Goal: Find specific page/section: Find specific page/section

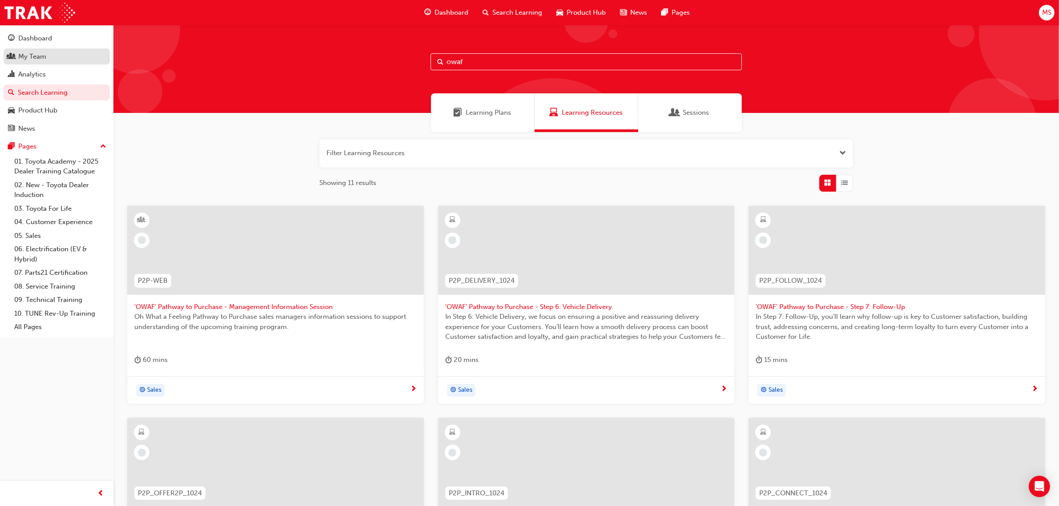
click at [72, 58] on div "My Team" at bounding box center [56, 56] width 97 height 11
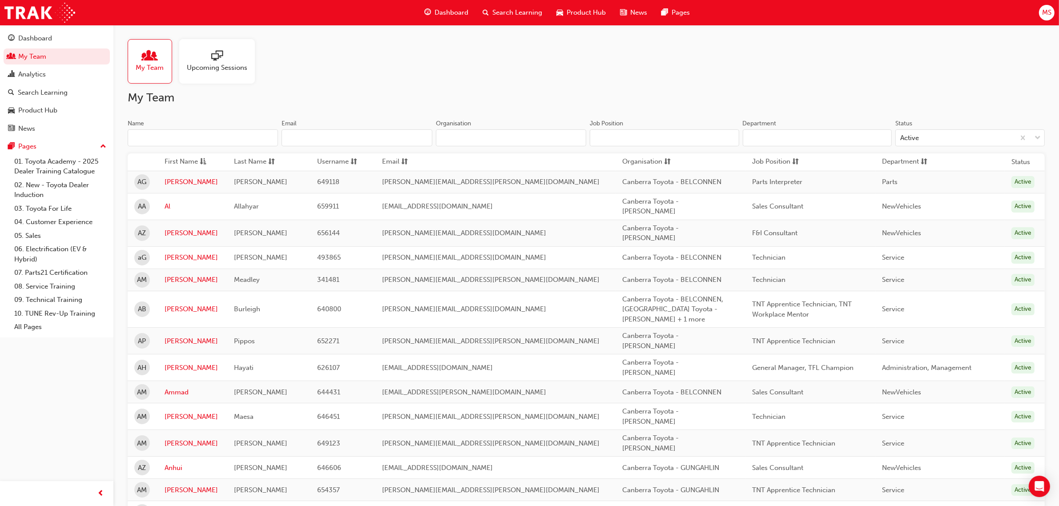
click at [654, 134] on input "Job Position" at bounding box center [664, 137] width 149 height 17
click at [752, 102] on h2 "My Team" at bounding box center [586, 98] width 917 height 14
click at [652, 295] on span "Canberra Toyota - BELCONNEN, [GEOGRAPHIC_DATA] Toyota - [PERSON_NAME] + 1 more" at bounding box center [673, 309] width 101 height 28
drag, startPoint x: 595, startPoint y: 292, endPoint x: 736, endPoint y: 294, distance: 141.4
click at [736, 293] on tr "AB [PERSON_NAME] 640800 [PERSON_NAME][EMAIL_ADDRESS][DOMAIN_NAME] [GEOGRAPHIC_D…" at bounding box center [586, 309] width 917 height 37
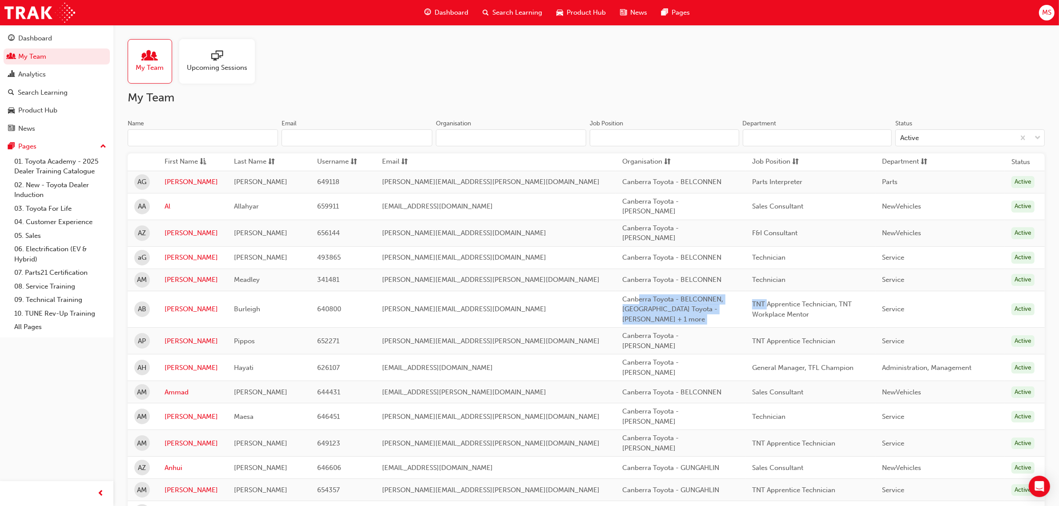
click at [660, 303] on span "Canberra Toyota - BELCONNEN, [GEOGRAPHIC_DATA] Toyota - [PERSON_NAME] + 1 more" at bounding box center [673, 309] width 101 height 28
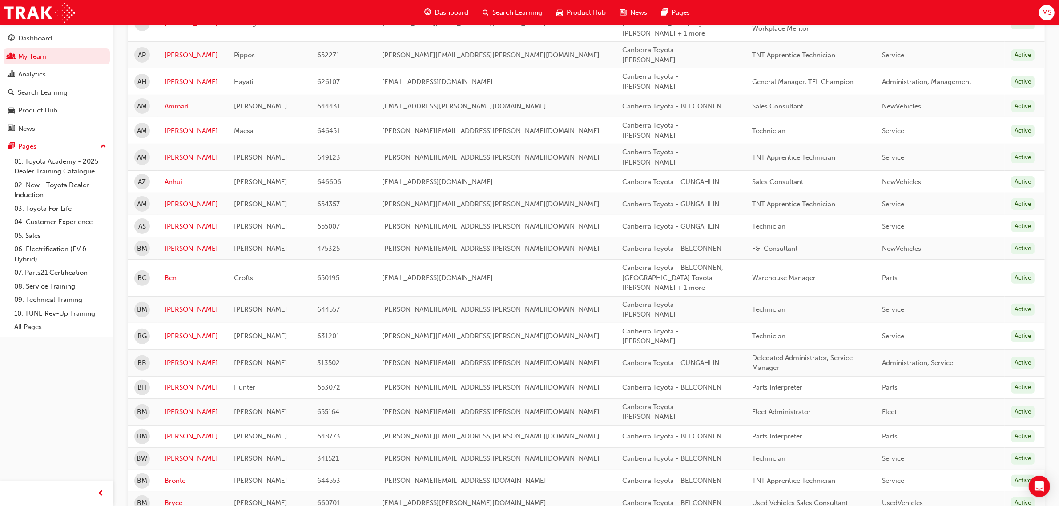
scroll to position [389, 0]
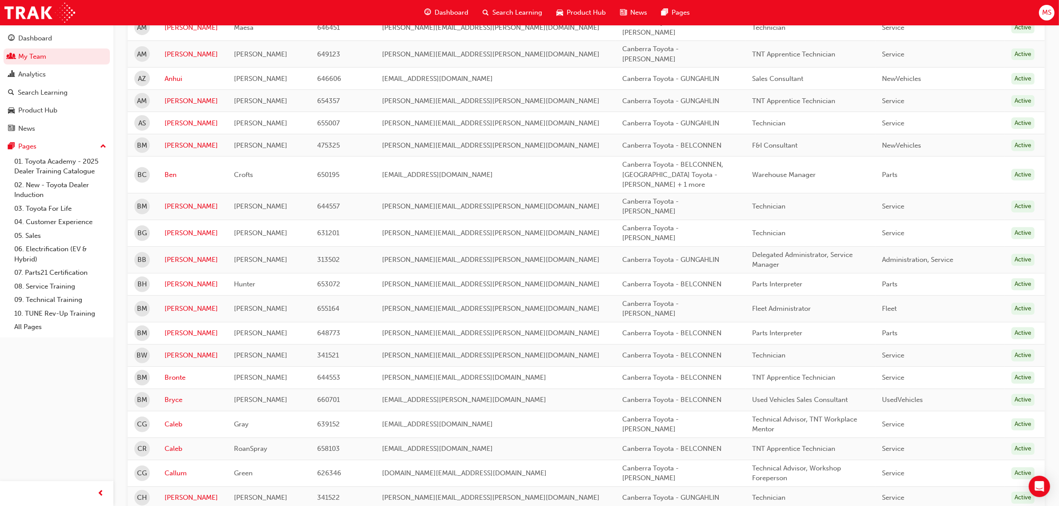
click at [626, 160] on div "Canberra Toyota - BELCONNEN, [GEOGRAPHIC_DATA] Toyota - [PERSON_NAME] + 1 more" at bounding box center [678, 175] width 111 height 30
click at [688, 160] on div "Canberra Toyota - BELCONNEN, [GEOGRAPHIC_DATA] Toyota - [PERSON_NAME] + 1 more" at bounding box center [678, 175] width 111 height 30
drag, startPoint x: 725, startPoint y: 151, endPoint x: 885, endPoint y: 155, distance: 160.6
click at [883, 157] on tr "BC [PERSON_NAME] 650195 [EMAIL_ADDRESS][DOMAIN_NAME] [GEOGRAPHIC_DATA] Toyota -…" at bounding box center [586, 175] width 917 height 37
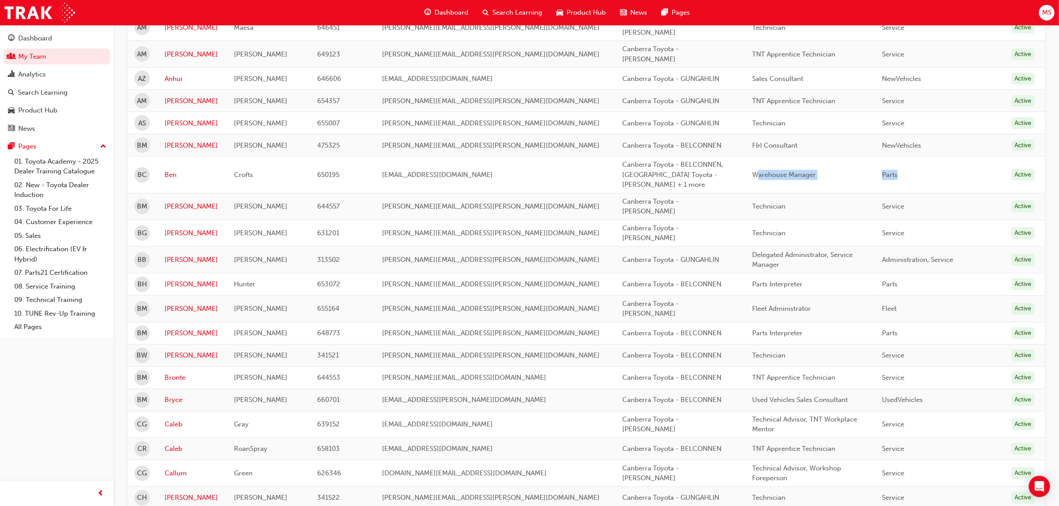
click at [896, 170] on div "Parts" at bounding box center [937, 175] width 111 height 10
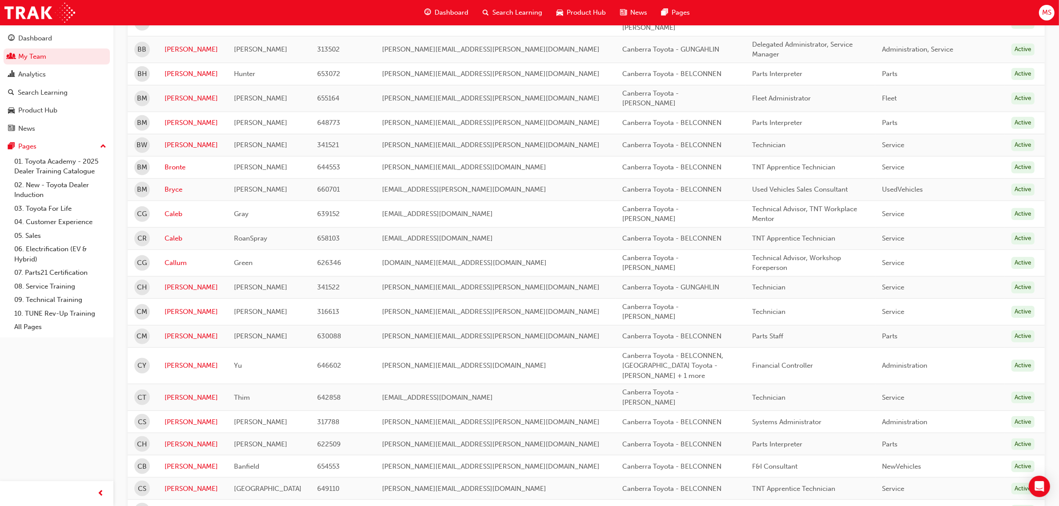
scroll to position [611, 0]
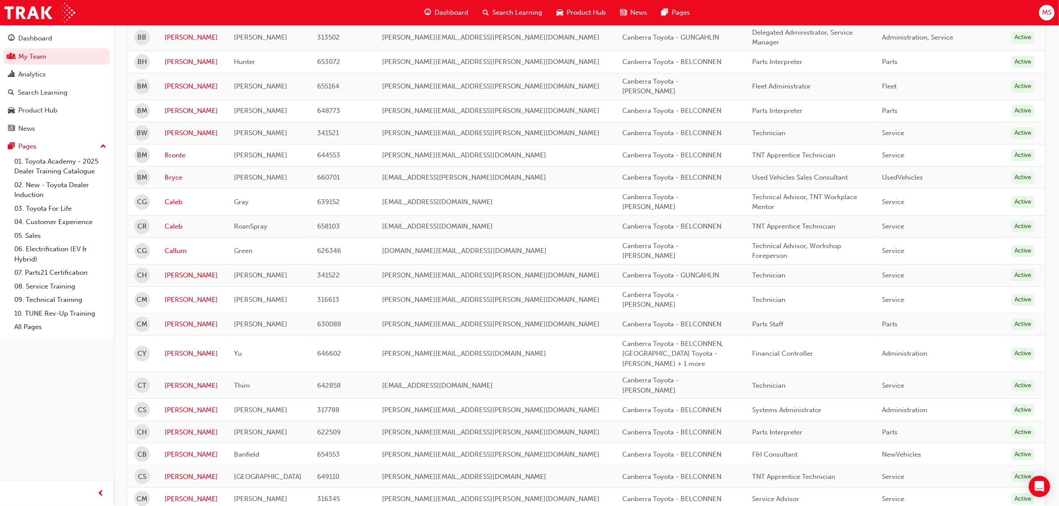
click at [659, 340] on span "Canberra Toyota - BELCONNEN, [GEOGRAPHIC_DATA] Toyota - [PERSON_NAME] + 1 more" at bounding box center [673, 354] width 101 height 28
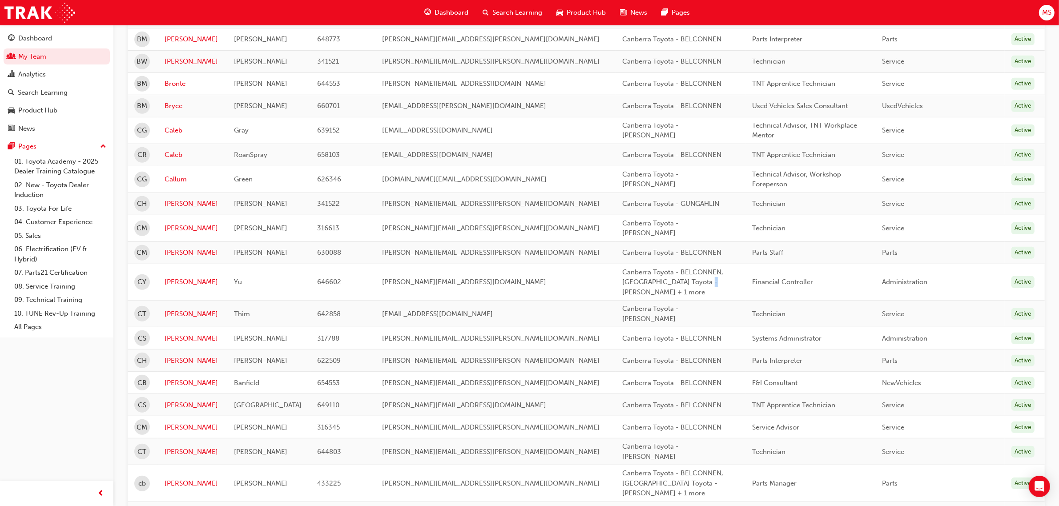
scroll to position [778, 0]
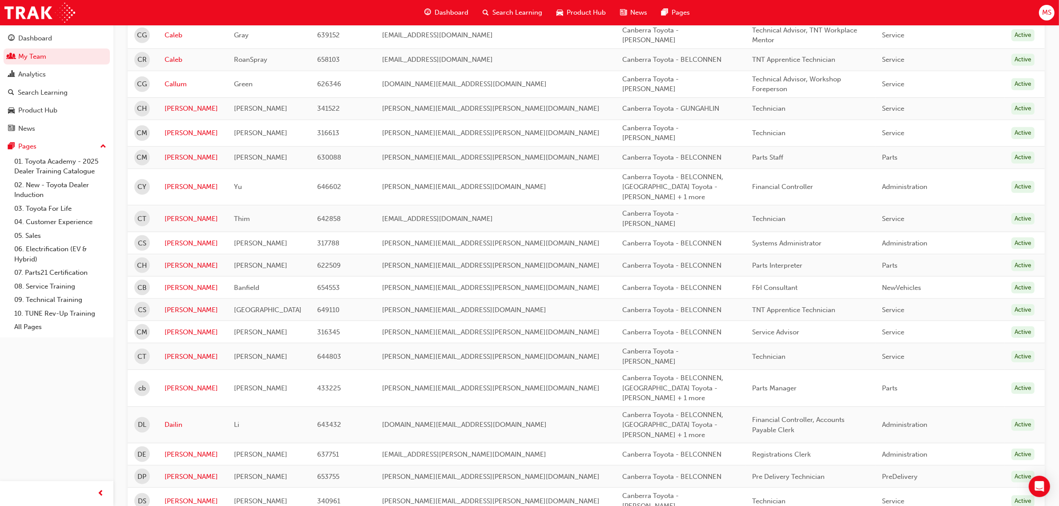
click at [654, 374] on span "Canberra Toyota - BELCONNEN, [GEOGRAPHIC_DATA] Toyota - [PERSON_NAME] + 1 more" at bounding box center [673, 388] width 101 height 28
click at [801, 383] on div "Parts Manager" at bounding box center [807, 388] width 111 height 10
click at [623, 374] on span "Canberra Toyota - BELCONNEN, [GEOGRAPHIC_DATA] Toyota - [PERSON_NAME] + 1 more" at bounding box center [673, 388] width 101 height 28
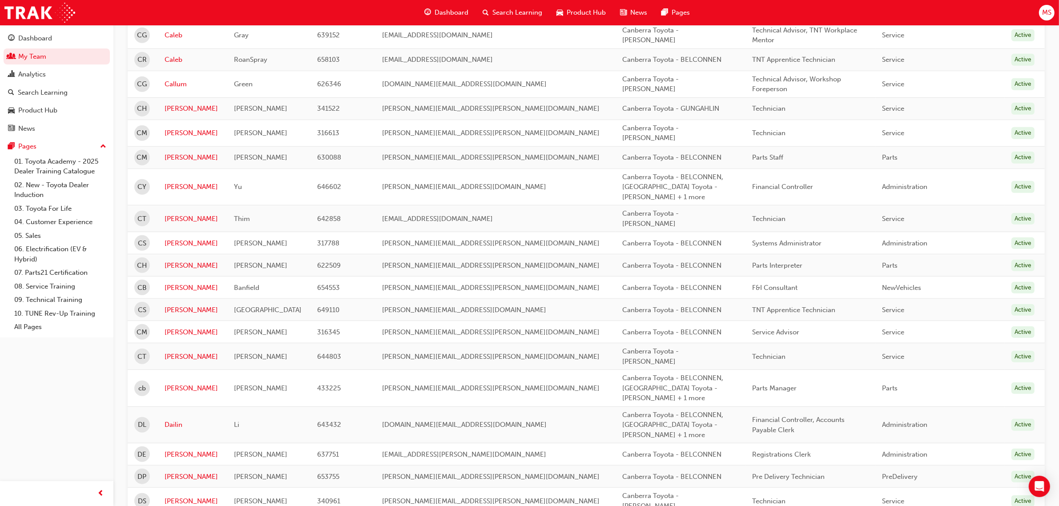
click at [694, 370] on td "Canberra Toyota - BELCONNEN, [GEOGRAPHIC_DATA] Toyota - [PERSON_NAME] + 1 more" at bounding box center [681, 388] width 130 height 37
click at [684, 410] on div "Canberra Toyota - BELCONNEN, [GEOGRAPHIC_DATA] Toyota - [PERSON_NAME] + 1 more" at bounding box center [678, 425] width 111 height 30
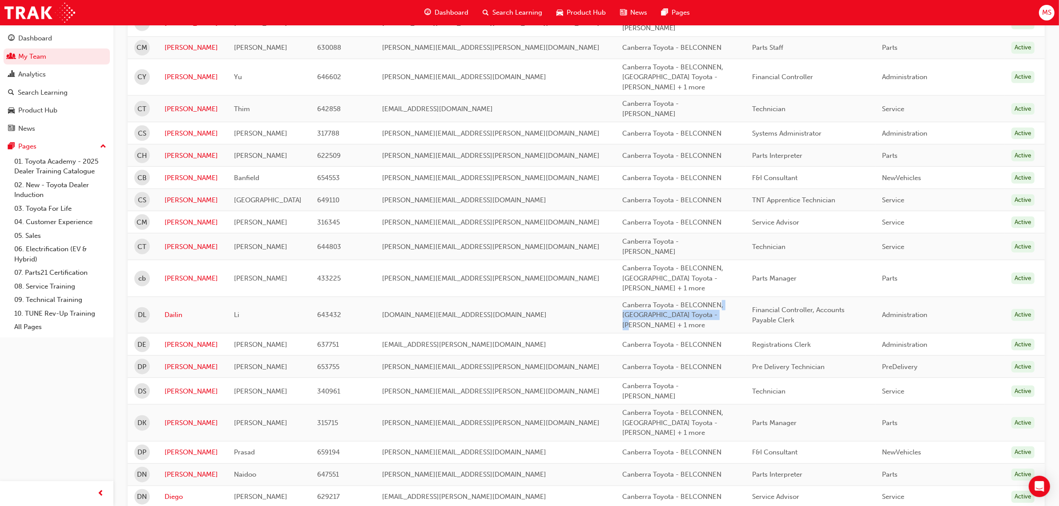
scroll to position [889, 0]
click at [675, 406] on div "Canberra Toyota - BELCONNEN, [GEOGRAPHIC_DATA] Toyota - [PERSON_NAME] + 1 more" at bounding box center [678, 421] width 111 height 30
drag, startPoint x: 585, startPoint y: 363, endPoint x: 680, endPoint y: 382, distance: 97.1
click at [677, 406] on div "Canberra Toyota - BELCONNEN, [GEOGRAPHIC_DATA] Toyota - [PERSON_NAME] + 1 more" at bounding box center [678, 421] width 111 height 30
click at [711, 440] on td "Canberra Toyota - BELCONNEN" at bounding box center [681, 451] width 130 height 22
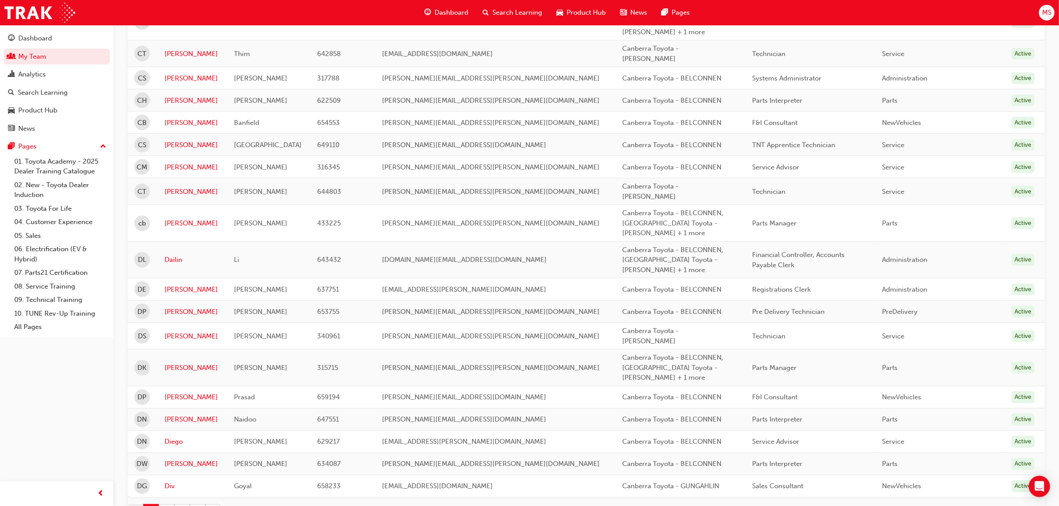
scroll to position [1012, 0]
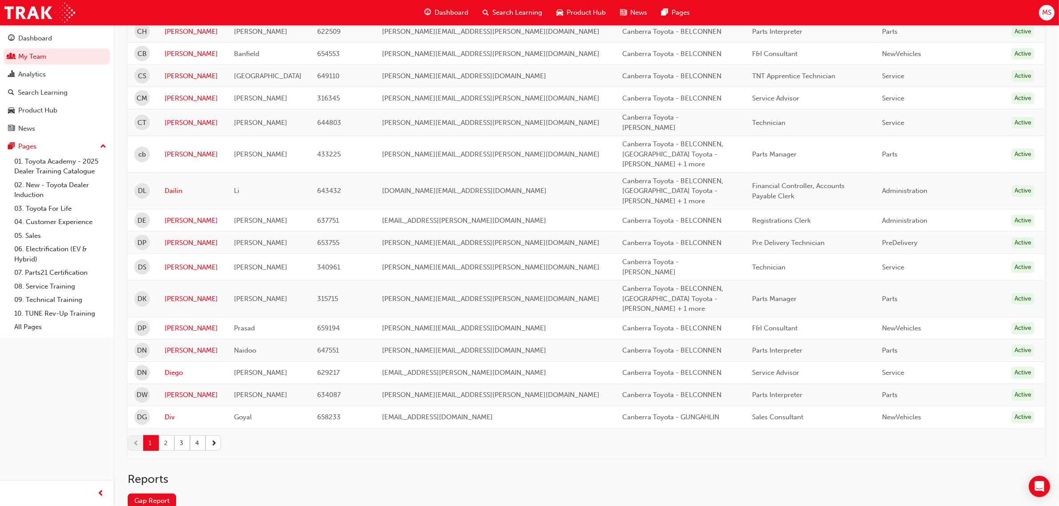
click at [165, 435] on button "2" at bounding box center [167, 443] width 16 height 16
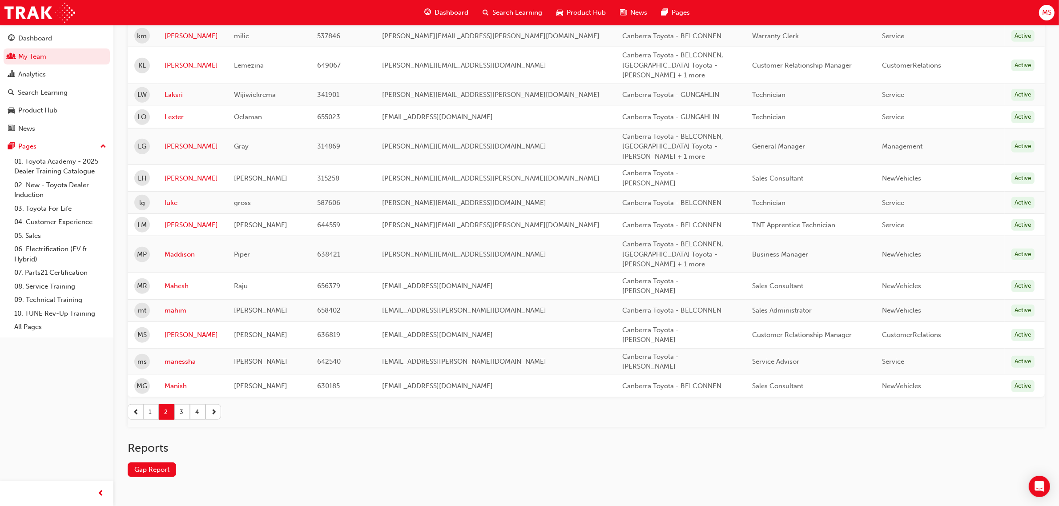
scroll to position [989, 0]
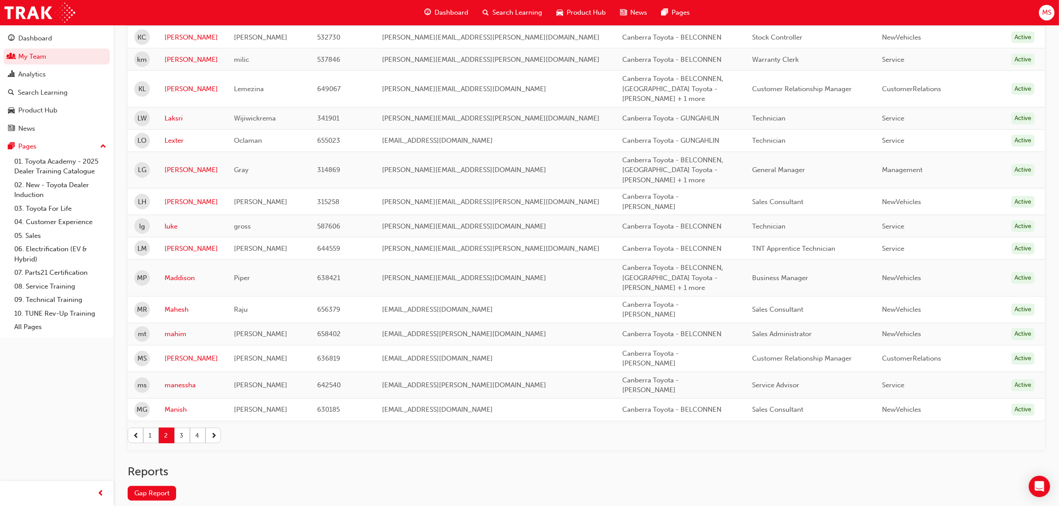
click at [655, 264] on span "Canberra Toyota - BELCONNEN, [GEOGRAPHIC_DATA] Toyota - [PERSON_NAME] + 1 more" at bounding box center [673, 278] width 101 height 28
click at [679, 263] on div "Canberra Toyota - BELCONNEN, [GEOGRAPHIC_DATA] Toyota - [PERSON_NAME] + 1 more" at bounding box center [678, 278] width 111 height 30
click at [654, 245] on span "Canberra Toyota - BELCONNEN" at bounding box center [672, 249] width 99 height 8
click at [632, 156] on span "Canberra Toyota - BELCONNEN, [GEOGRAPHIC_DATA] Toyota - [PERSON_NAME] + 1 more" at bounding box center [673, 170] width 101 height 28
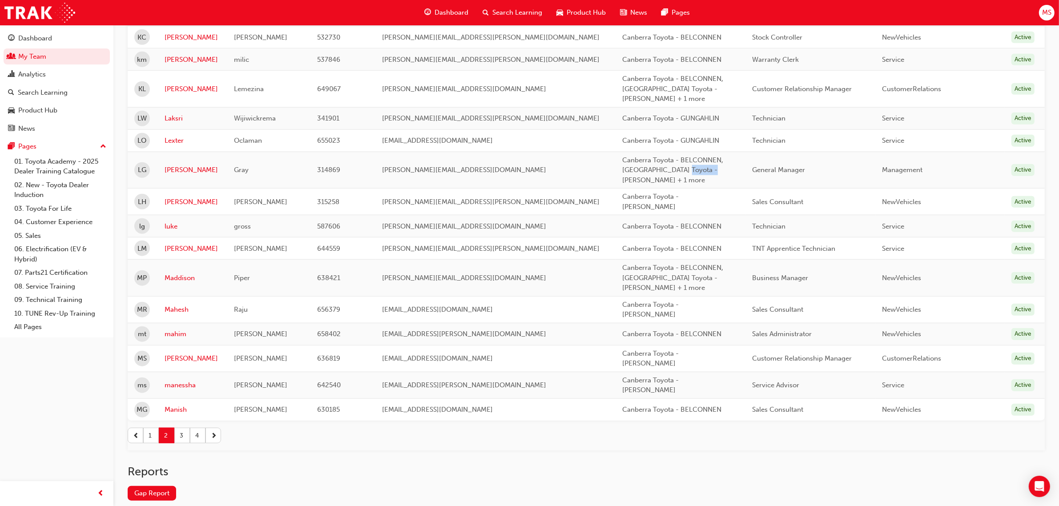
click at [632, 156] on span "Canberra Toyota - BELCONNEN, [GEOGRAPHIC_DATA] Toyota - [PERSON_NAME] + 1 more" at bounding box center [673, 170] width 101 height 28
click at [665, 155] on div "Canberra Toyota - BELCONNEN, [GEOGRAPHIC_DATA] Toyota - [PERSON_NAME] + 1 more" at bounding box center [678, 170] width 111 height 30
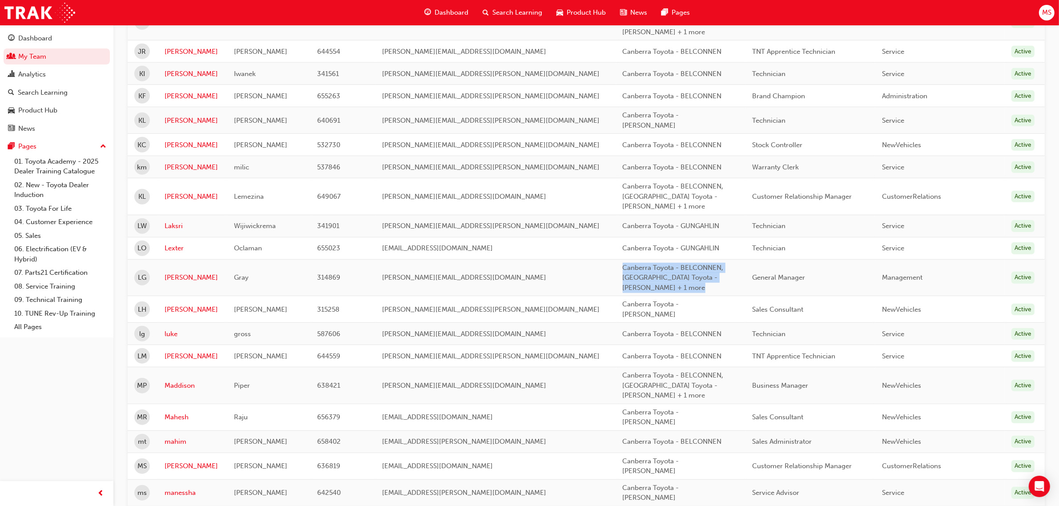
scroll to position [877, 0]
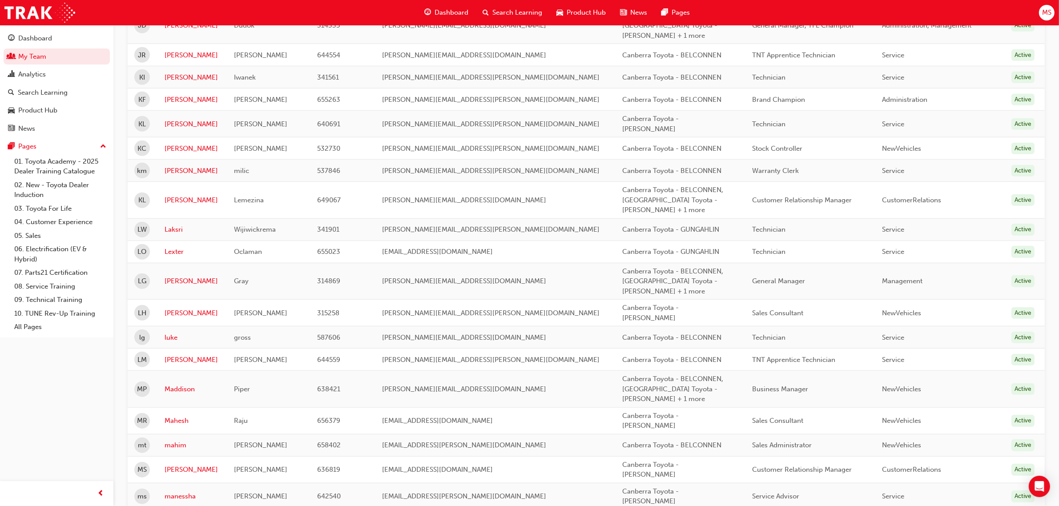
click at [639, 186] on span "Canberra Toyota - BELCONNEN, [GEOGRAPHIC_DATA] Toyota - [PERSON_NAME] + 1 more" at bounding box center [673, 200] width 101 height 28
click at [634, 186] on span "Canberra Toyota - BELCONNEN, [GEOGRAPHIC_DATA] Toyota - [PERSON_NAME] + 1 more" at bounding box center [673, 200] width 101 height 28
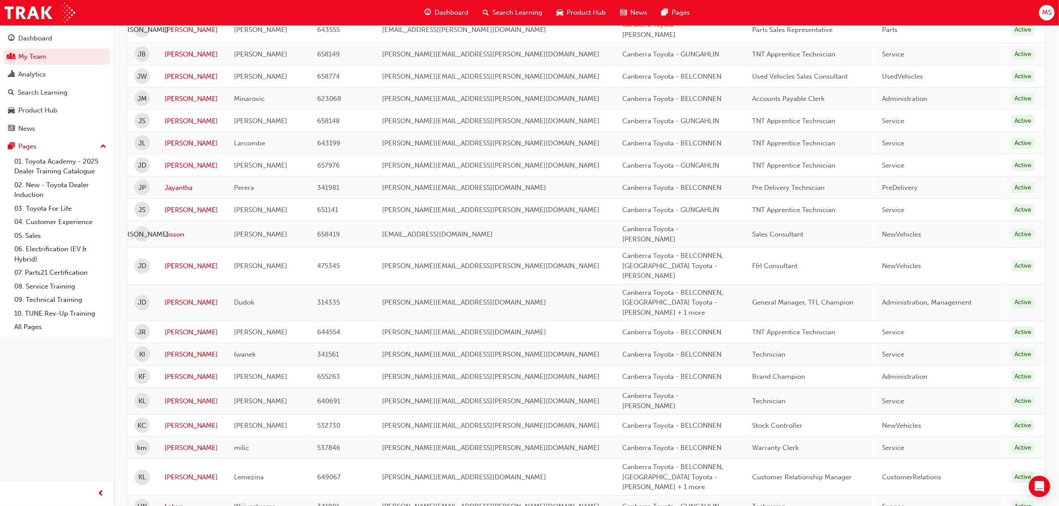
scroll to position [599, 0]
click at [623, 253] on span "Canberra Toyota - BELCONNEN, [GEOGRAPHIC_DATA] Toyota - [PERSON_NAME]" at bounding box center [673, 267] width 101 height 28
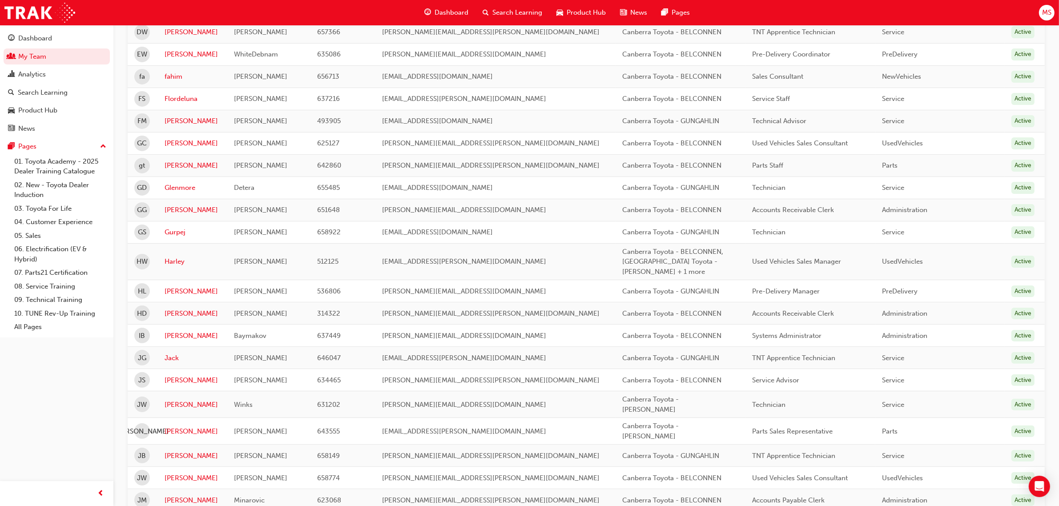
scroll to position [0, 0]
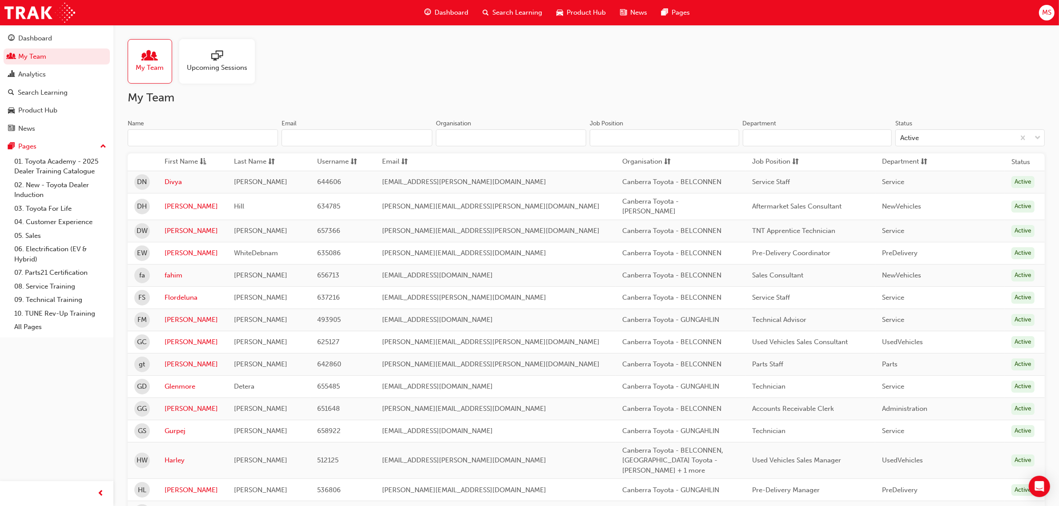
click at [199, 130] on input "Name" at bounding box center [203, 137] width 150 height 17
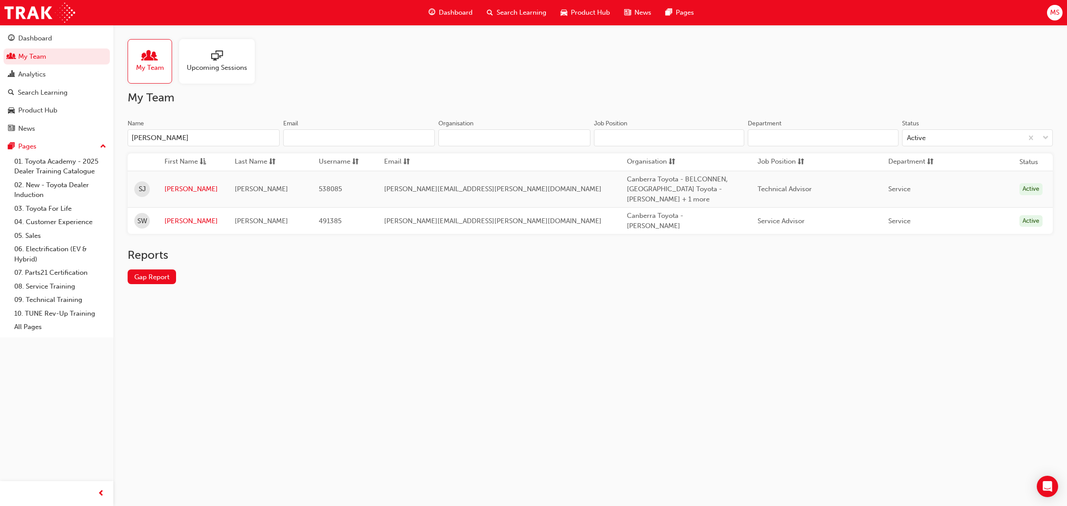
type input "[PERSON_NAME]"
click at [655, 191] on span "Canberra Toyota - BELCONNEN, [GEOGRAPHIC_DATA] Toyota - [PERSON_NAME] + 1 more" at bounding box center [677, 189] width 101 height 28
click at [179, 192] on link "[PERSON_NAME]" at bounding box center [193, 189] width 57 height 10
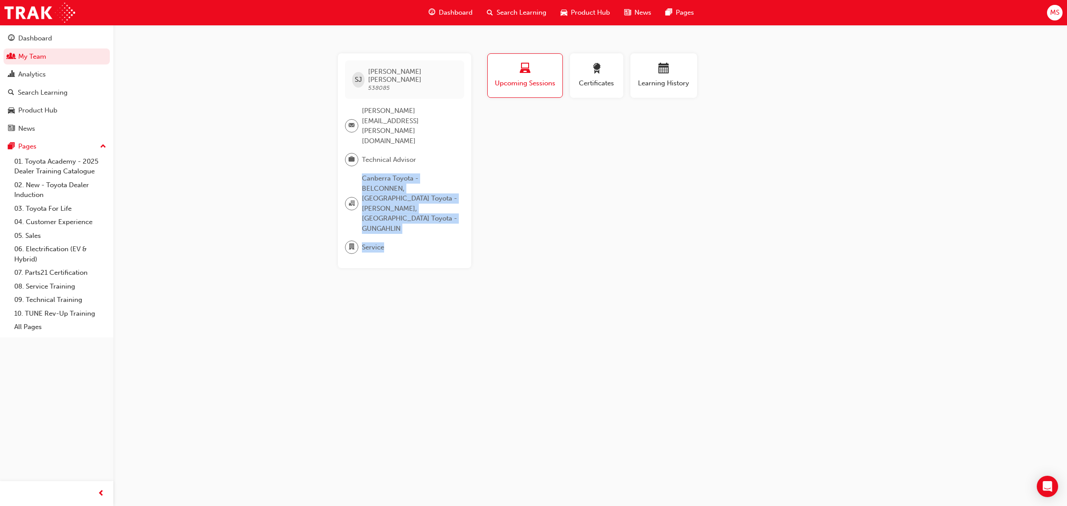
drag, startPoint x: 406, startPoint y: 165, endPoint x: 465, endPoint y: 192, distance: 64.9
click at [465, 192] on div "[PERSON_NAME] 538085 [PERSON_NAME][EMAIL_ADDRESS][PERSON_NAME][DOMAIN_NAME] Tec…" at bounding box center [404, 160] width 133 height 215
drag, startPoint x: 574, startPoint y: 201, endPoint x: 777, endPoint y: 223, distance: 204.4
click at [575, 201] on div "Profile Upcoming Sessions Certificates Learning History [PERSON_NAME] 538085 [P…" at bounding box center [665, 160] width 358 height 215
drag, startPoint x: 544, startPoint y: 176, endPoint x: 590, endPoint y: 233, distance: 72.7
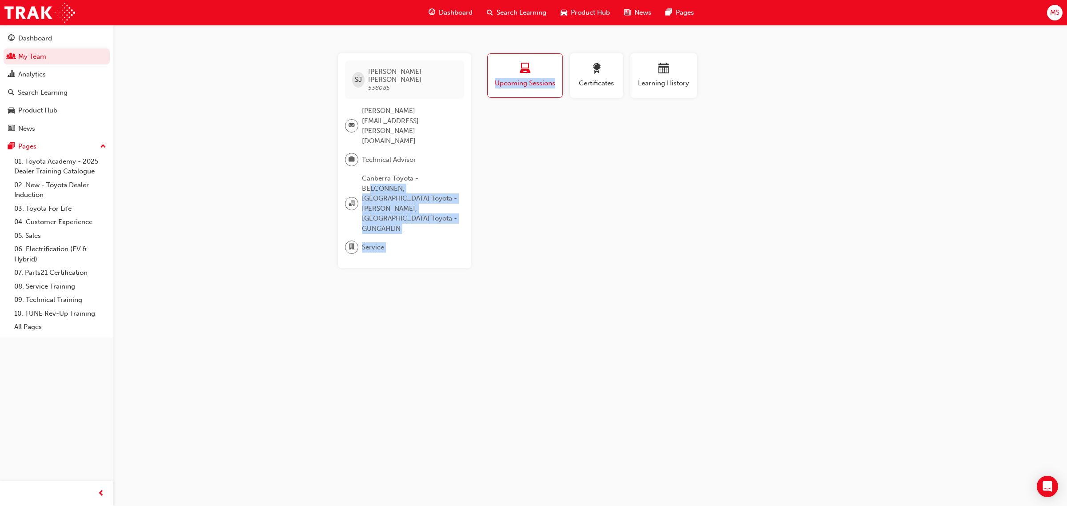
click at [571, 229] on div "[PERSON_NAME] 538085 [PERSON_NAME][EMAIL_ADDRESS][PERSON_NAME][DOMAIN_NAME] Tec…" at bounding box center [533, 253] width 1067 height 506
click at [479, 189] on div "[PERSON_NAME] 538085 [PERSON_NAME][EMAIL_ADDRESS][PERSON_NAME][DOMAIN_NAME] Tec…" at bounding box center [412, 160] width 148 height 215
drag, startPoint x: 362, startPoint y: 154, endPoint x: 482, endPoint y: 188, distance: 124.7
click at [478, 185] on div "[PERSON_NAME] 538085 [PERSON_NAME][EMAIL_ADDRESS][PERSON_NAME][DOMAIN_NAME] Tec…" at bounding box center [412, 160] width 148 height 215
drag, startPoint x: 608, startPoint y: 219, endPoint x: 546, endPoint y: 191, distance: 68.7
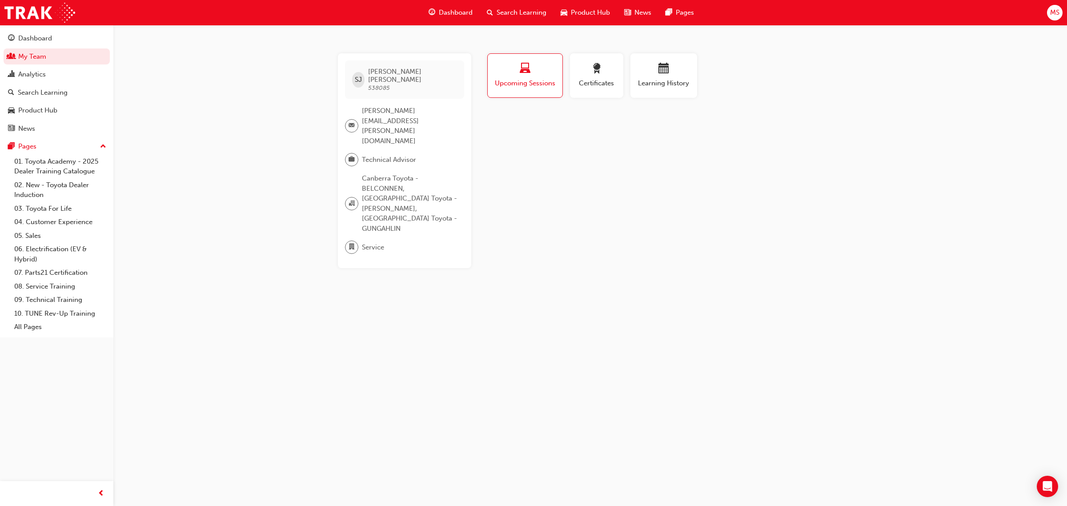
click at [609, 219] on div "Profile Upcoming Sessions Certificates Learning History [PERSON_NAME] 538085 [P…" at bounding box center [665, 160] width 358 height 215
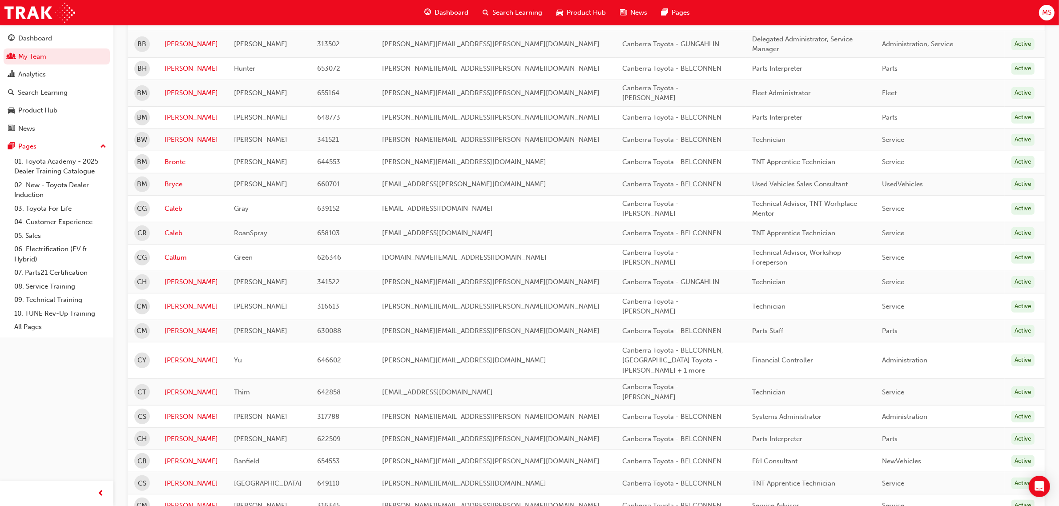
scroll to position [667, 0]
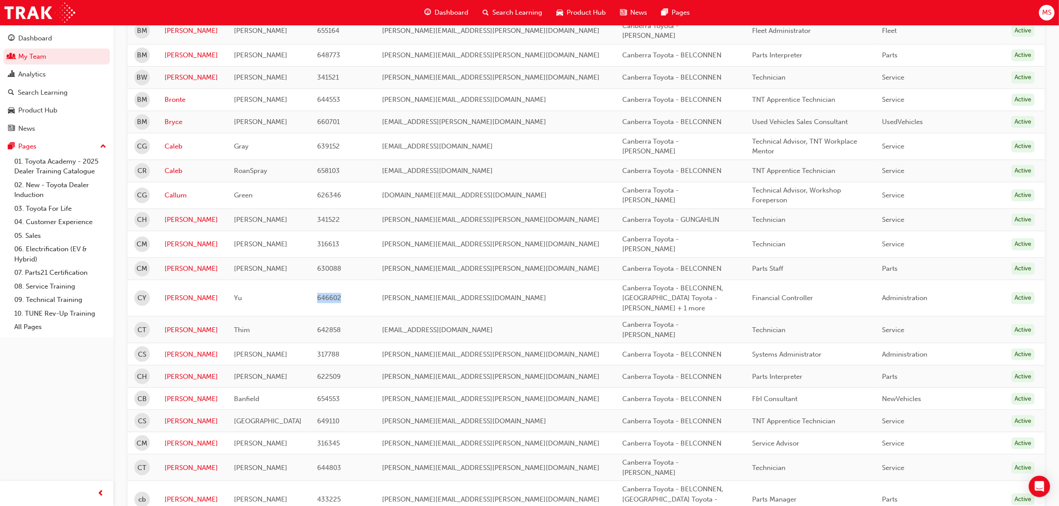
drag, startPoint x: 263, startPoint y: 241, endPoint x: 585, endPoint y: 244, distance: 321.5
click at [585, 280] on tr "[PERSON_NAME] 646602 [PERSON_NAME][EMAIL_ADDRESS][DOMAIN_NAME] [GEOGRAPHIC_DATA…" at bounding box center [586, 298] width 917 height 37
drag, startPoint x: 686, startPoint y: 245, endPoint x: 712, endPoint y: 247, distance: 26.3
click at [688, 283] on div "Canberra Toyota - BELCONNEN, [GEOGRAPHIC_DATA] Toyota - [PERSON_NAME] + 1 more" at bounding box center [678, 298] width 111 height 30
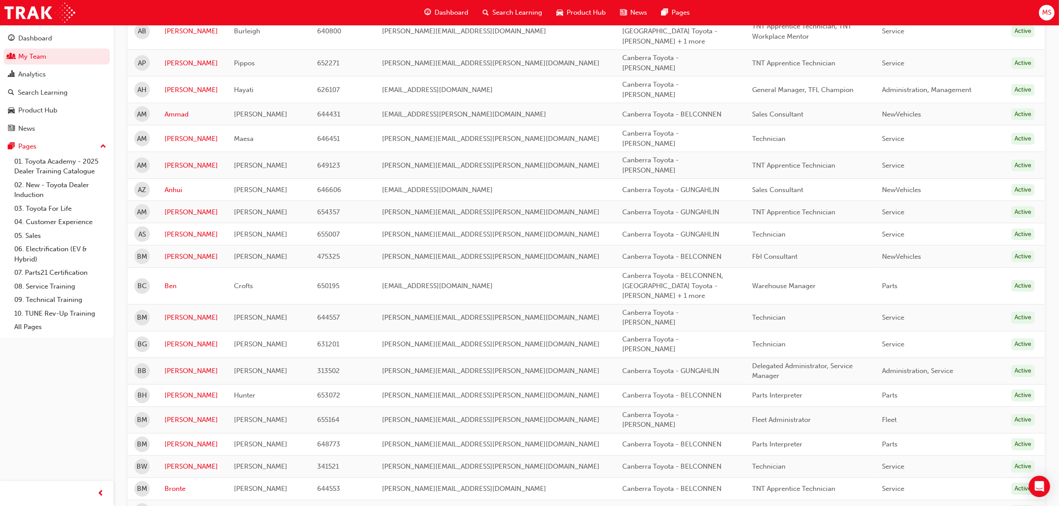
scroll to position [0, 0]
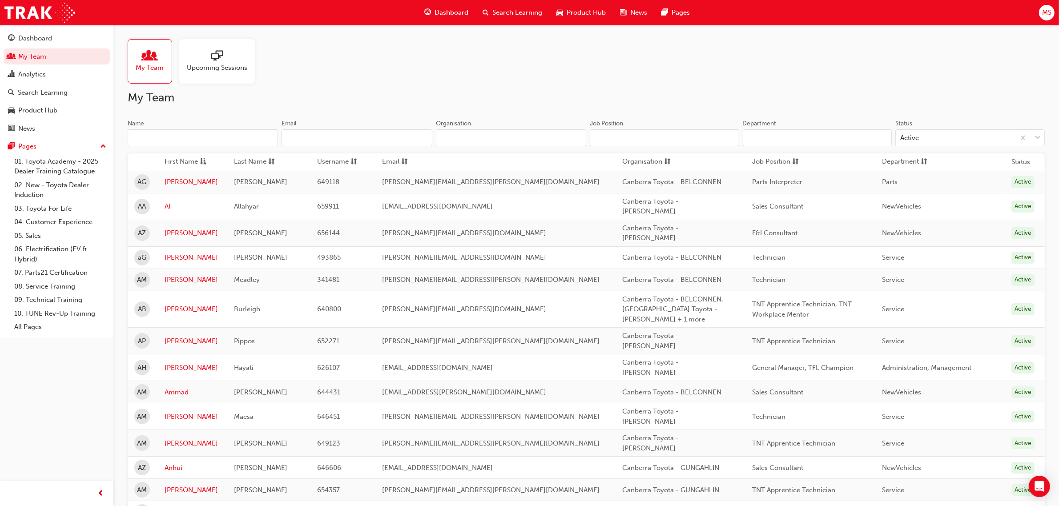
click at [623, 165] on span "Organisation" at bounding box center [643, 162] width 40 height 11
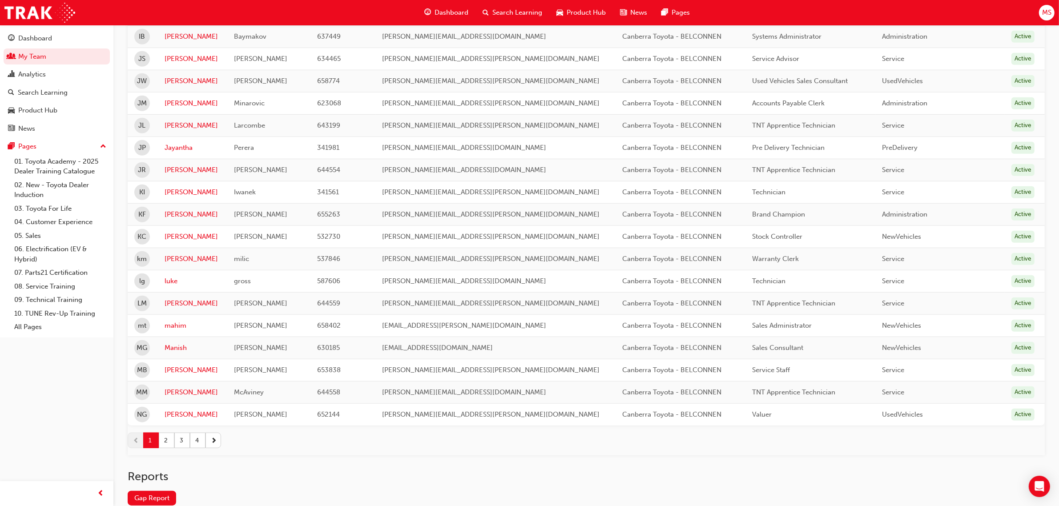
scroll to position [912, 0]
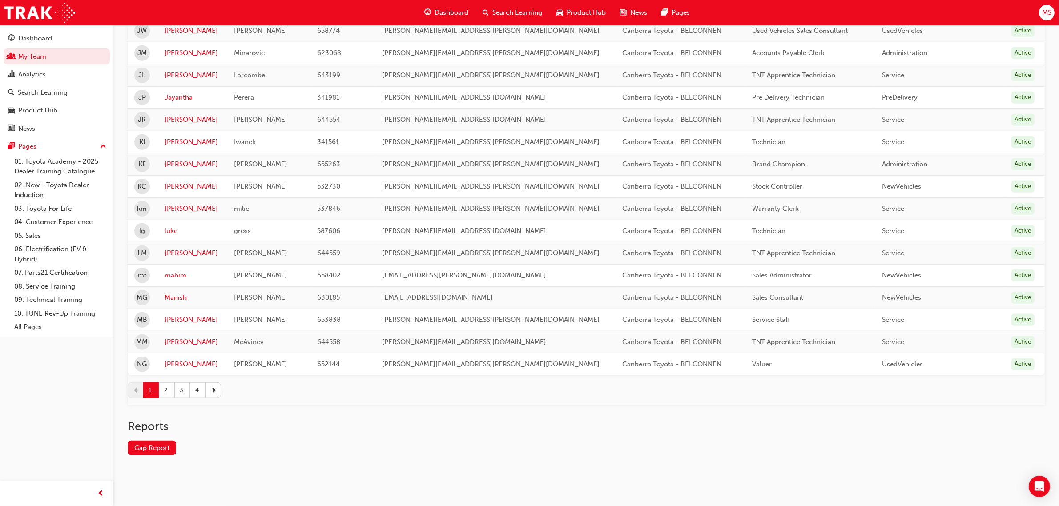
click at [163, 399] on div "1 2 3 4" at bounding box center [586, 390] width 917 height 30
click at [169, 393] on button "2" at bounding box center [167, 390] width 16 height 16
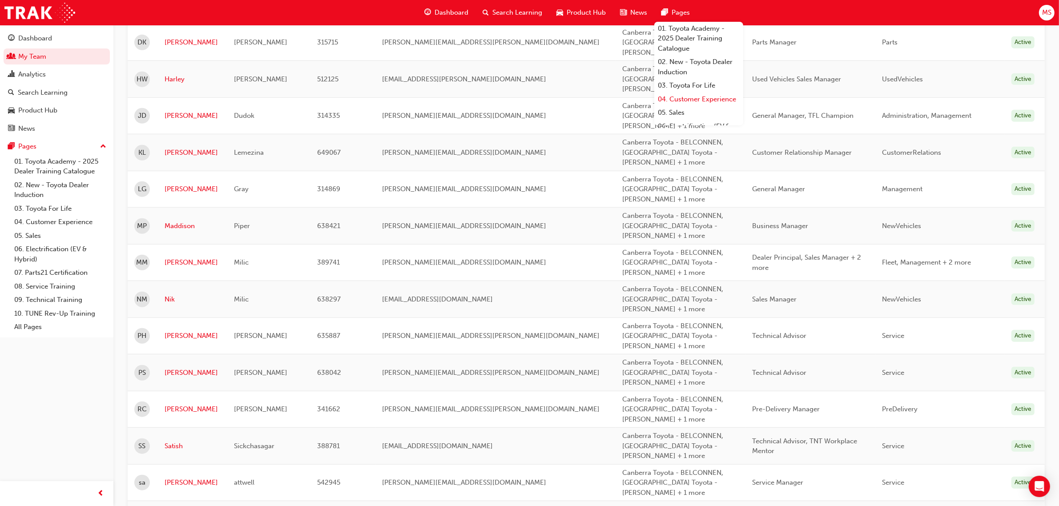
scroll to position [667, 0]
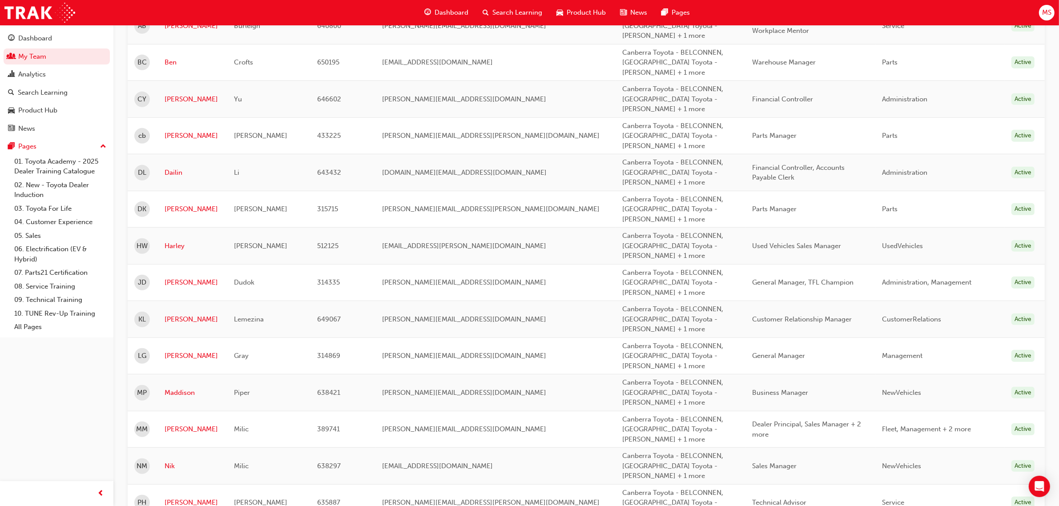
click at [623, 142] on div "Canberra Toyota - BELCONNEN, [GEOGRAPHIC_DATA] Toyota - [PERSON_NAME] + 1 more" at bounding box center [678, 136] width 111 height 30
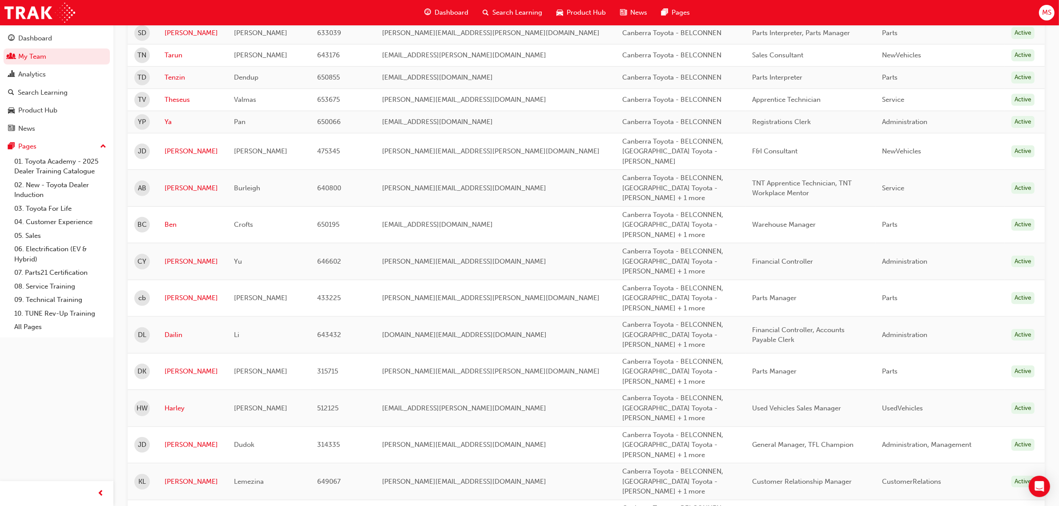
scroll to position [500, 0]
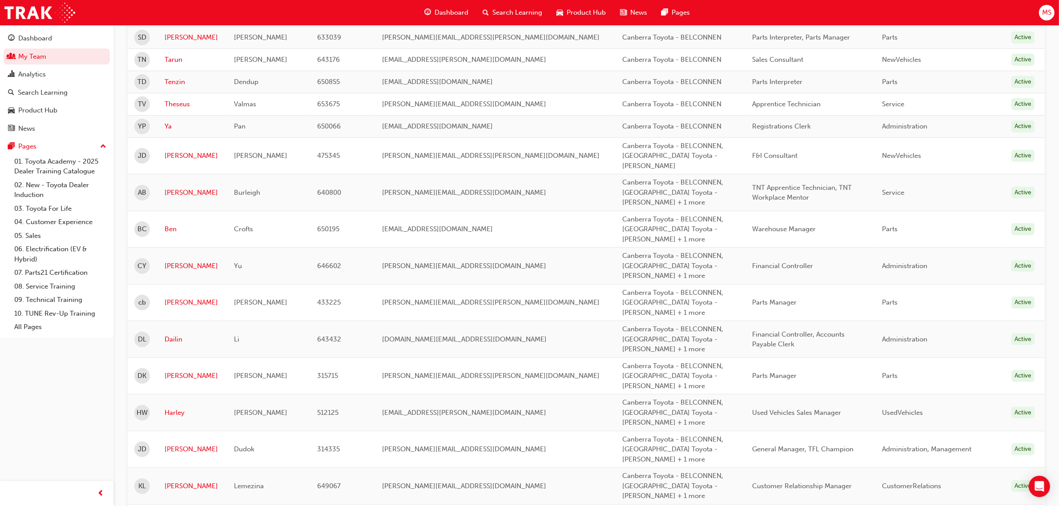
click at [631, 177] on div "Canberra Toyota - BELCONNEN, [GEOGRAPHIC_DATA] Toyota - [PERSON_NAME] + 1 more" at bounding box center [678, 192] width 111 height 30
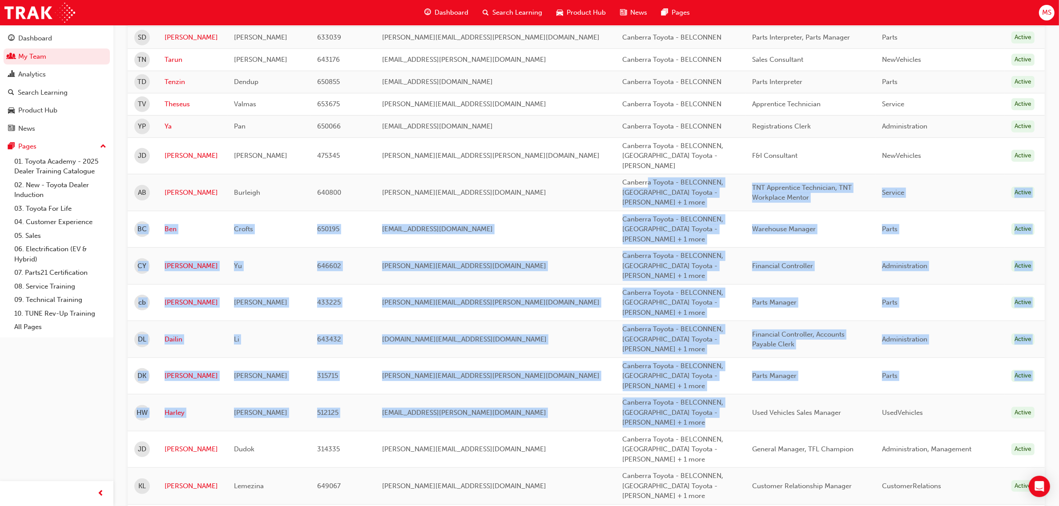
drag, startPoint x: 603, startPoint y: 176, endPoint x: 721, endPoint y: 409, distance: 261.3
click at [721, 409] on tbody "NK [PERSON_NAME] 638606 [PERSON_NAME][EMAIL_ADDRESS][PERSON_NAME][DOMAIN_NAME] …" at bounding box center [586, 387] width 917 height 1434
click at [667, 346] on div "Canberra Toyota - BELCONNEN, [GEOGRAPHIC_DATA] Toyota - [PERSON_NAME] + 1 more" at bounding box center [678, 339] width 111 height 30
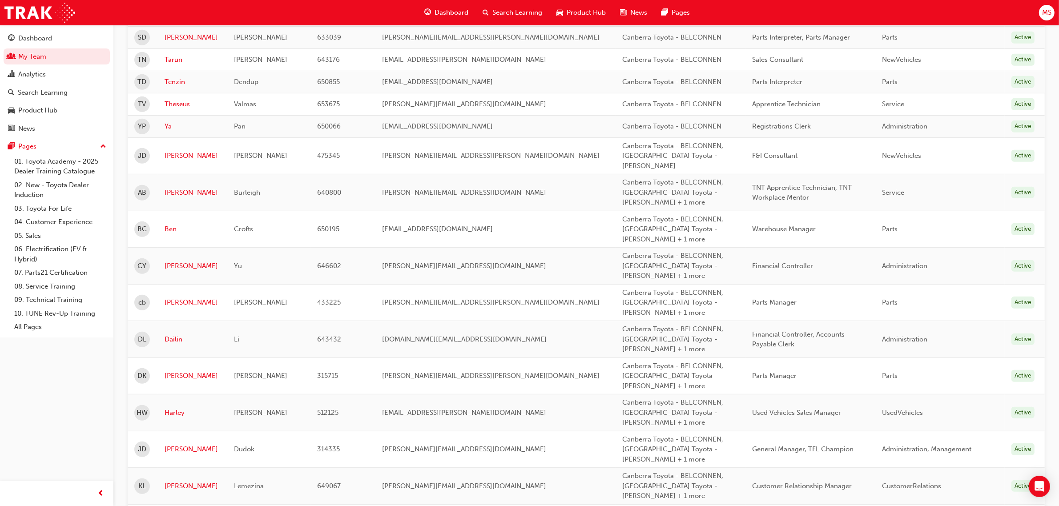
drag, startPoint x: 621, startPoint y: 183, endPoint x: 644, endPoint y: 183, distance: 22.7
click at [623, 183] on span "Canberra Toyota - BELCONNEN, [GEOGRAPHIC_DATA] Toyota - [PERSON_NAME] + 1 more" at bounding box center [673, 192] width 101 height 28
drag, startPoint x: 744, startPoint y: 192, endPoint x: 771, endPoint y: 193, distance: 27.2
click at [752, 192] on span "TNT Apprentice Technician, TNT Workplace Mentor" at bounding box center [802, 193] width 100 height 18
click at [826, 202] on td "TNT Apprentice Technician, TNT Workplace Mentor" at bounding box center [810, 192] width 130 height 37
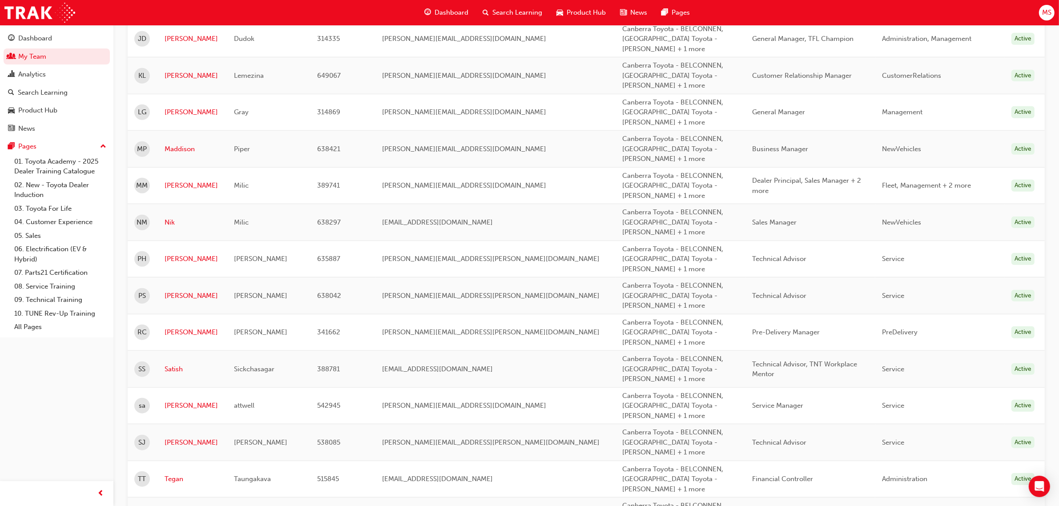
scroll to position [945, 0]
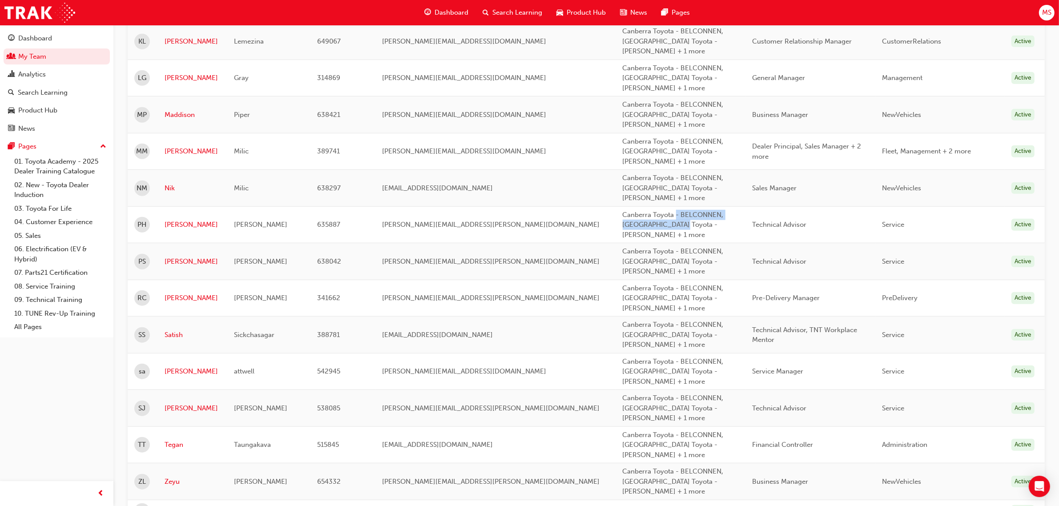
drag, startPoint x: 632, startPoint y: 205, endPoint x: 635, endPoint y: 227, distance: 22.0
click at [635, 227] on div "Canberra Toyota - BELCONNEN, [GEOGRAPHIC_DATA] Toyota - [PERSON_NAME] + 1 more" at bounding box center [678, 225] width 111 height 30
click at [745, 280] on td "Pre-Delivery Manager" at bounding box center [810, 298] width 130 height 37
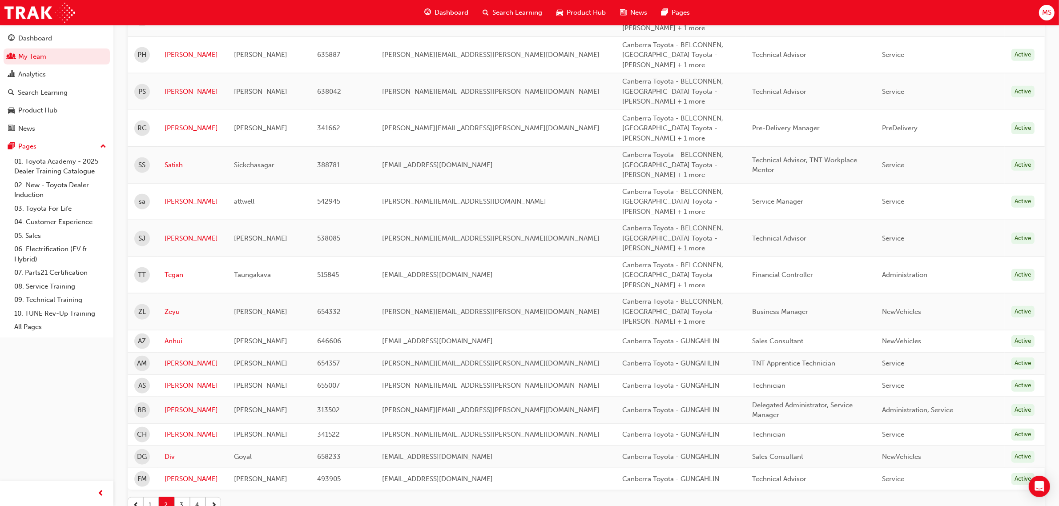
scroll to position [1224, 0]
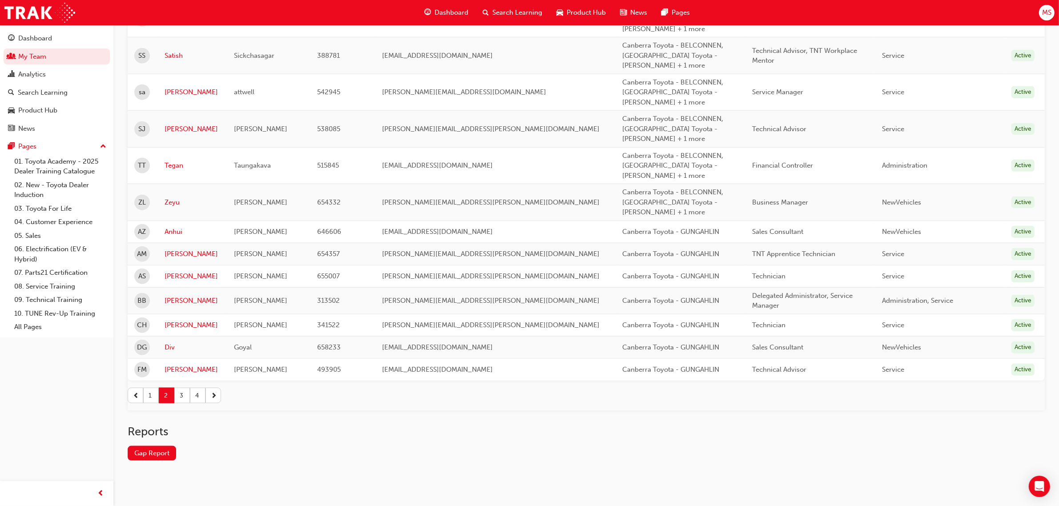
click at [623, 210] on div "Canberra Toyota - BELCONNEN, [GEOGRAPHIC_DATA] Toyota - [PERSON_NAME] + 1 more" at bounding box center [678, 202] width 111 height 30
click at [185, 388] on button "3" at bounding box center [182, 396] width 16 height 16
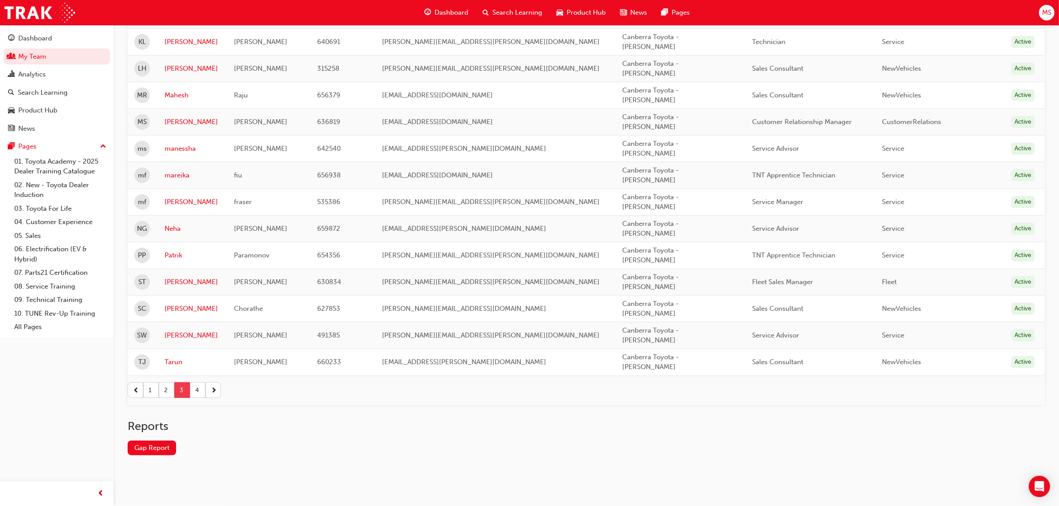
scroll to position [921, 0]
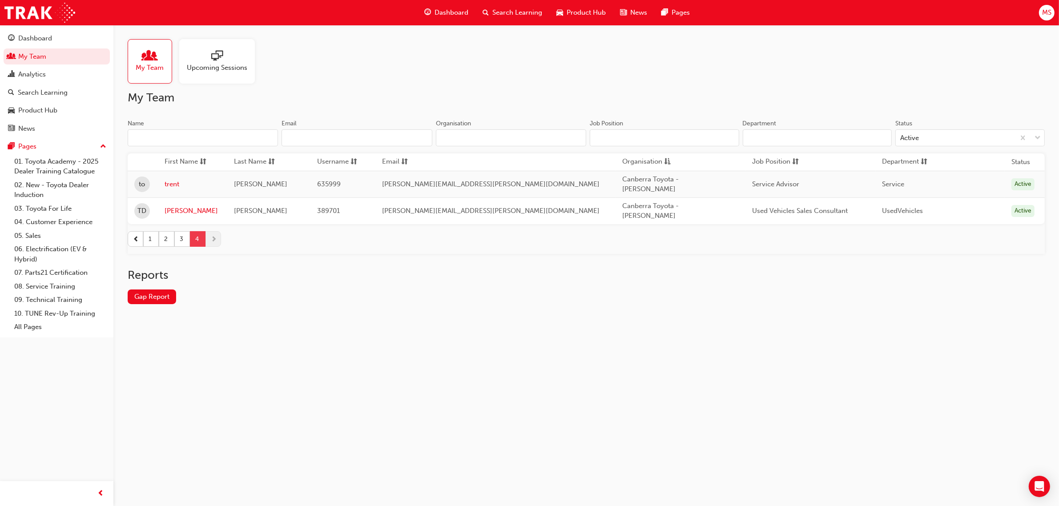
scroll to position [0, 0]
click at [181, 231] on button "3" at bounding box center [182, 239] width 16 height 16
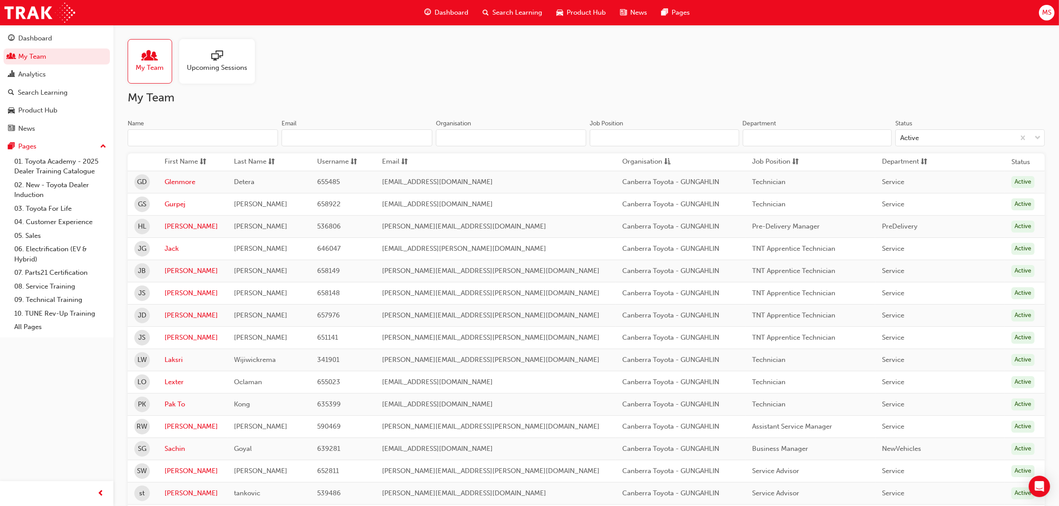
click at [482, 138] on input "Organisation" at bounding box center [511, 137] width 150 height 17
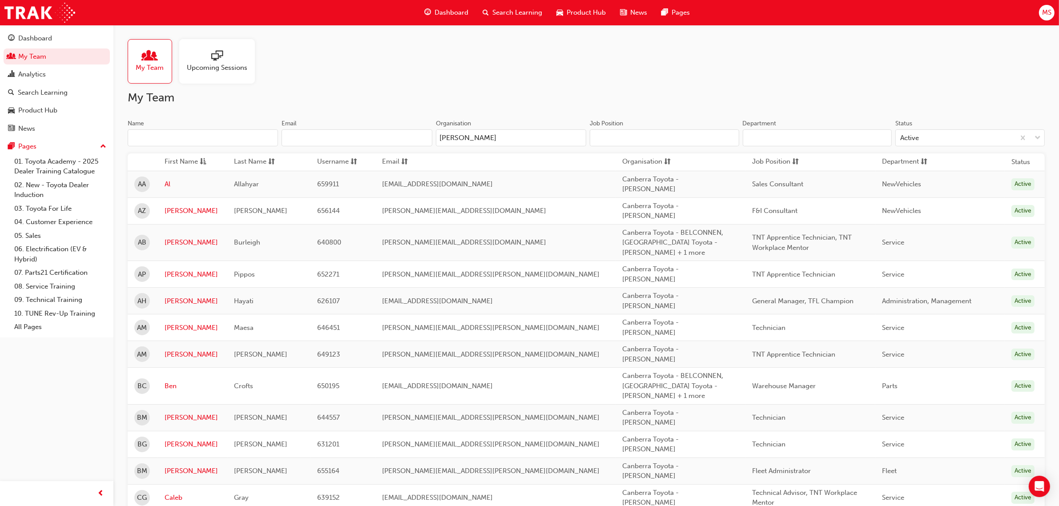
type input "[PERSON_NAME]"
click at [644, 248] on div "Canberra Toyota - BELCONNEN, [GEOGRAPHIC_DATA] Toyota - [PERSON_NAME] + 1 more" at bounding box center [678, 243] width 111 height 30
drag, startPoint x: 181, startPoint y: 236, endPoint x: 632, endPoint y: 234, distance: 451.8
click at [623, 234] on span "Canberra Toyota - BELCONNEN, [GEOGRAPHIC_DATA] Toyota - [PERSON_NAME] + 1 more" at bounding box center [673, 243] width 101 height 28
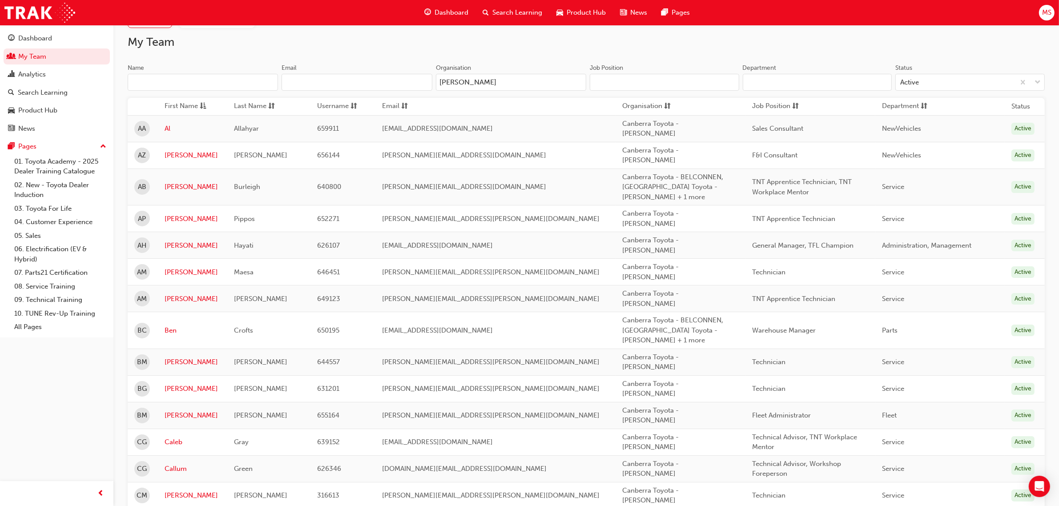
click at [645, 316] on span "Canberra Toyota - BELCONNEN, [GEOGRAPHIC_DATA] Toyota - [PERSON_NAME] + 1 more" at bounding box center [673, 330] width 101 height 28
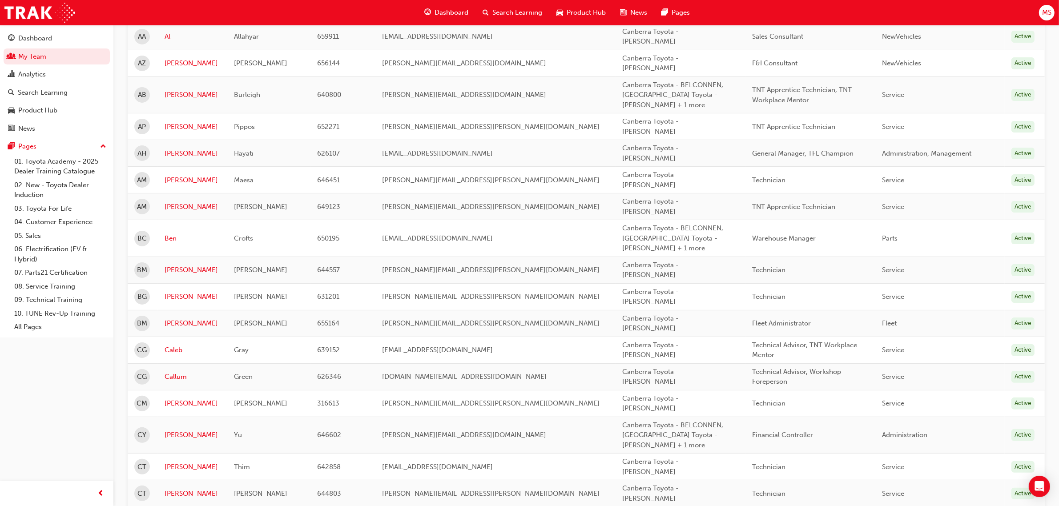
scroll to position [167, 0]
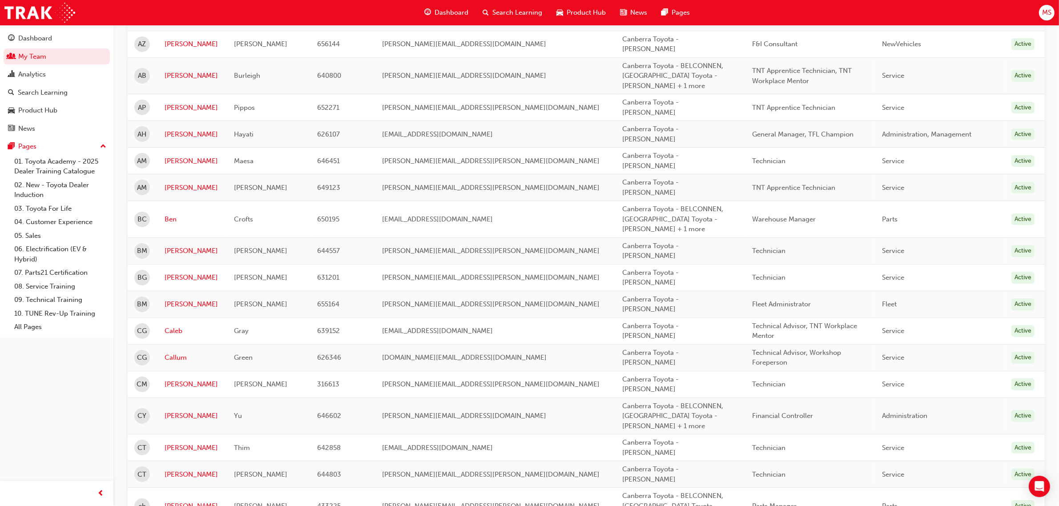
click at [642, 402] on span "Canberra Toyota - BELCONNEN, [GEOGRAPHIC_DATA] Toyota - [PERSON_NAME] + 1 more" at bounding box center [673, 416] width 101 height 28
click at [661, 402] on span "Canberra Toyota - BELCONNEN, [GEOGRAPHIC_DATA] Toyota - [PERSON_NAME] + 1 more" at bounding box center [673, 416] width 101 height 28
click at [752, 411] on div "Financial Controller" at bounding box center [807, 416] width 111 height 10
